Goal: Task Accomplishment & Management: Manage account settings

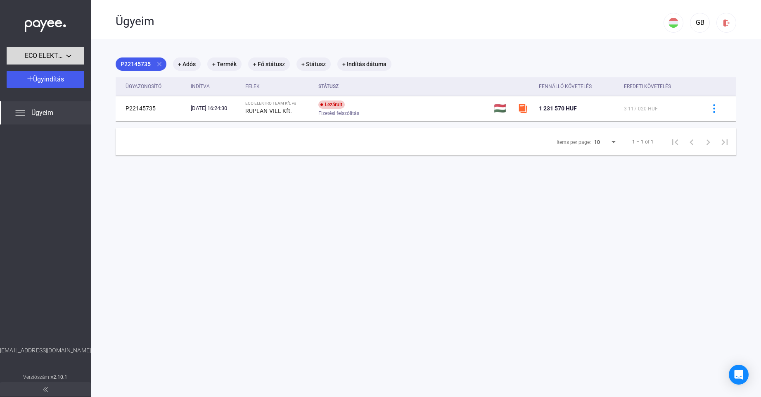
click at [68, 54] on div "ECO ELEKTRO TEAM Kft." at bounding box center [45, 56] width 73 height 10
click at [68, 54] on div at bounding box center [380, 198] width 761 height 397
click at [19, 114] on img at bounding box center [20, 113] width 10 height 10
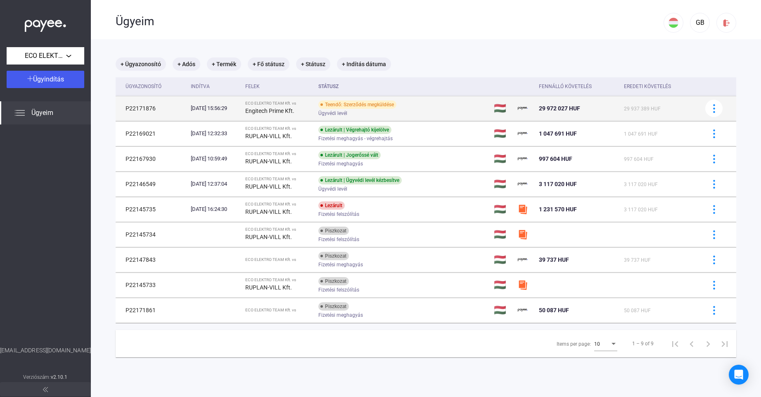
click at [351, 106] on div "Teendő: Szerződés megküldése" at bounding box center [357, 104] width 78 height 8
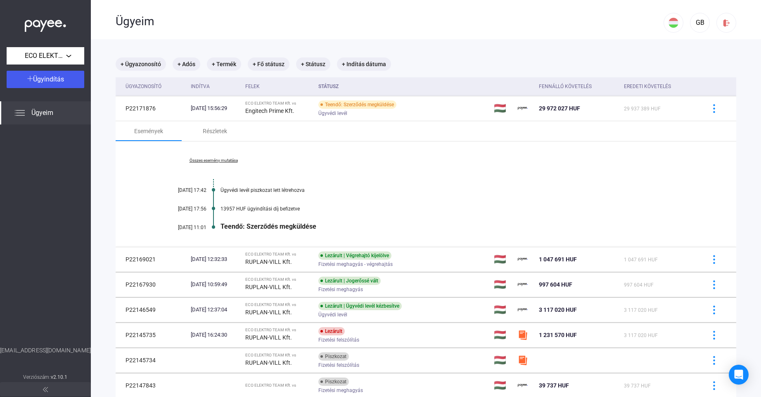
drag, startPoint x: 308, startPoint y: 230, endPoint x: 305, endPoint y: 226, distance: 4.4
click at [308, 230] on div "Teendő: Szerződés megküldése" at bounding box center [458, 226] width 475 height 8
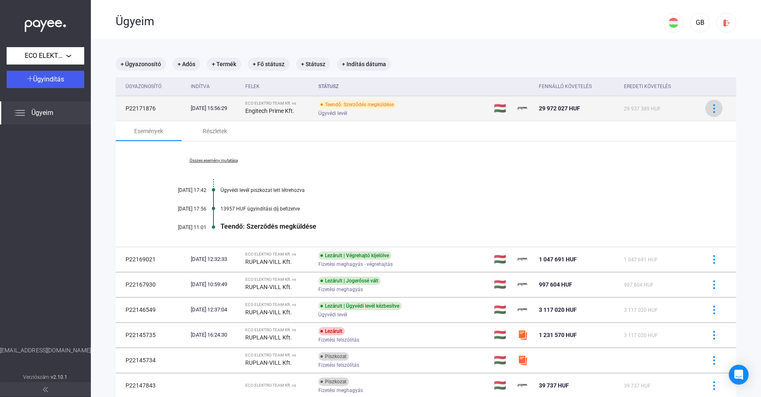
click at [715, 109] on img at bounding box center [714, 108] width 9 height 9
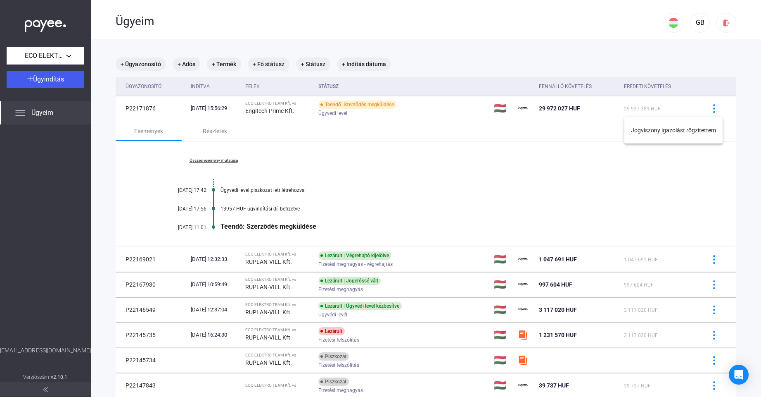
click at [546, 185] on div at bounding box center [380, 198] width 761 height 397
